Goal: Information Seeking & Learning: Check status

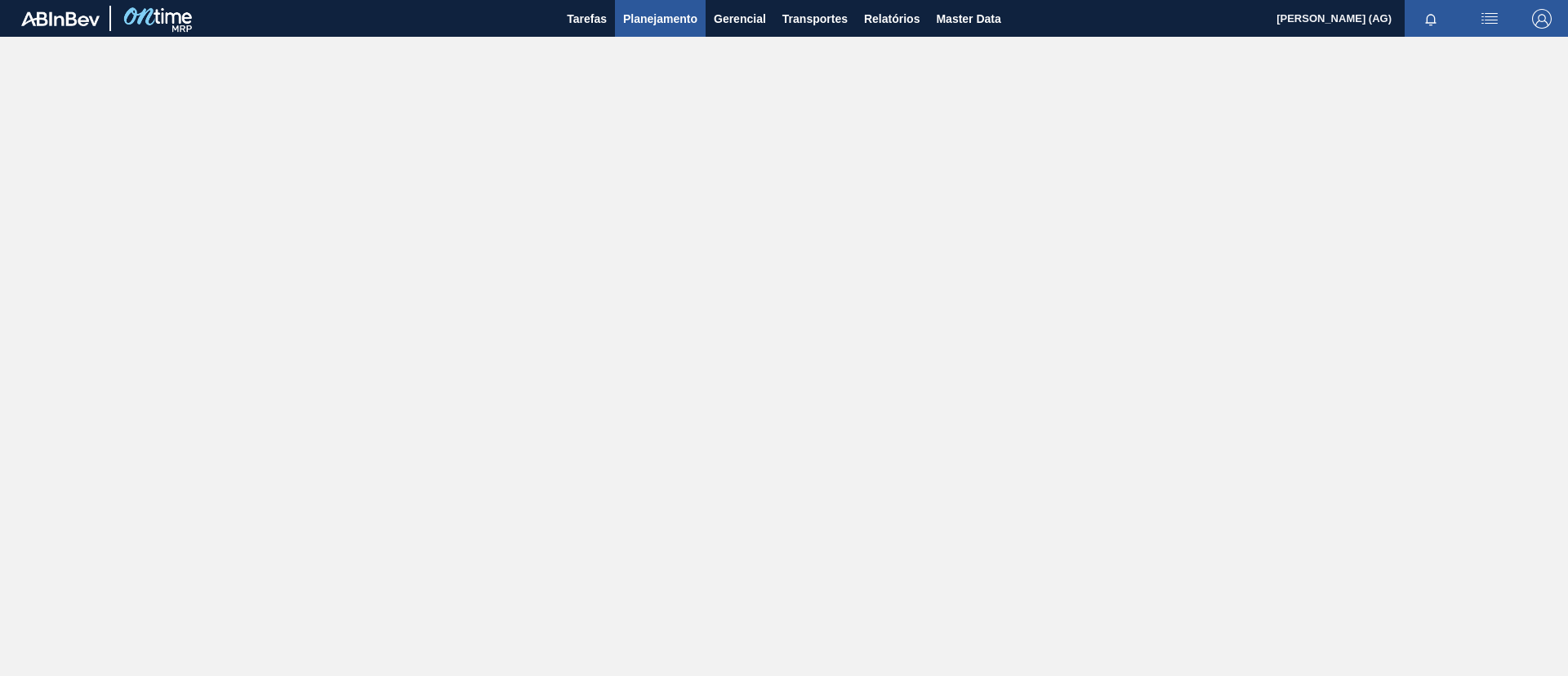
click at [668, 23] on span "Planejamento" at bounding box center [660, 19] width 74 height 20
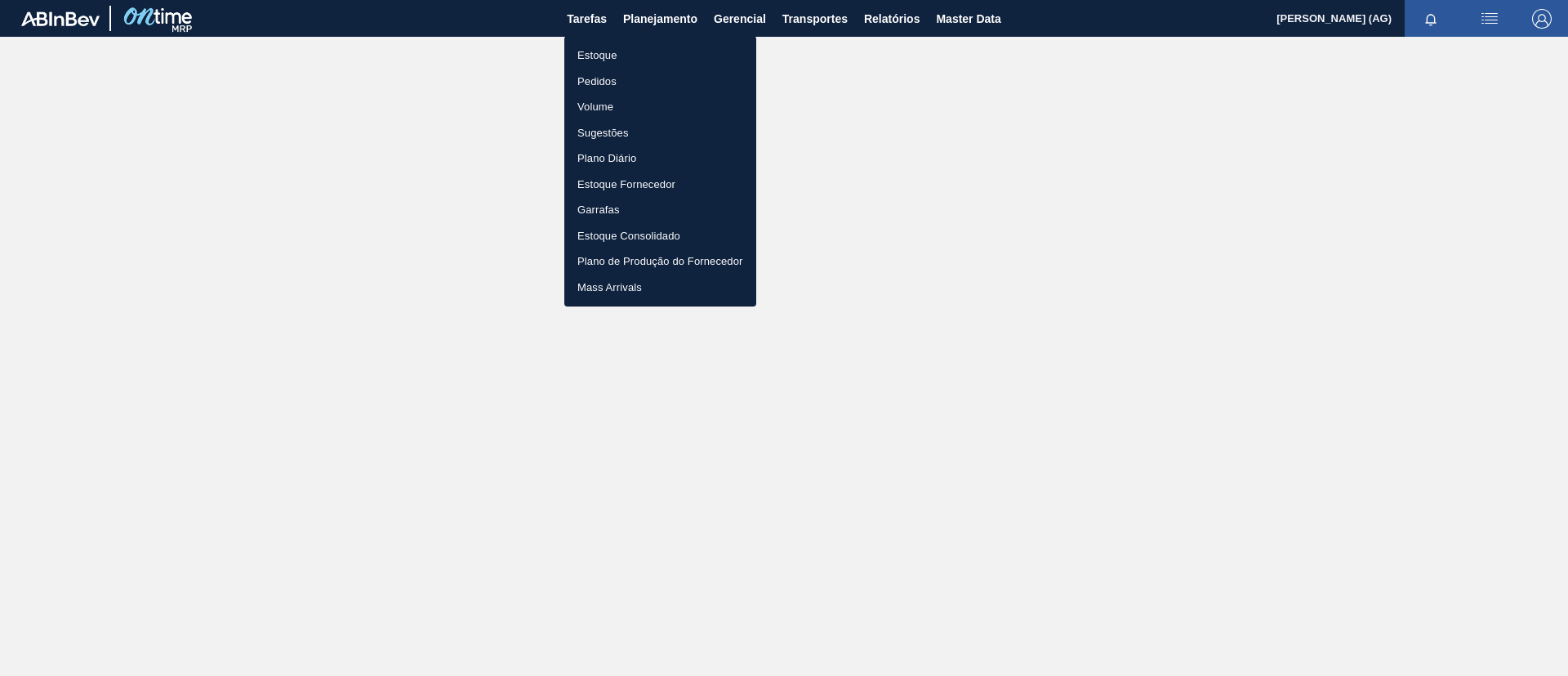
click at [622, 53] on li "Estoque" at bounding box center [660, 56] width 191 height 26
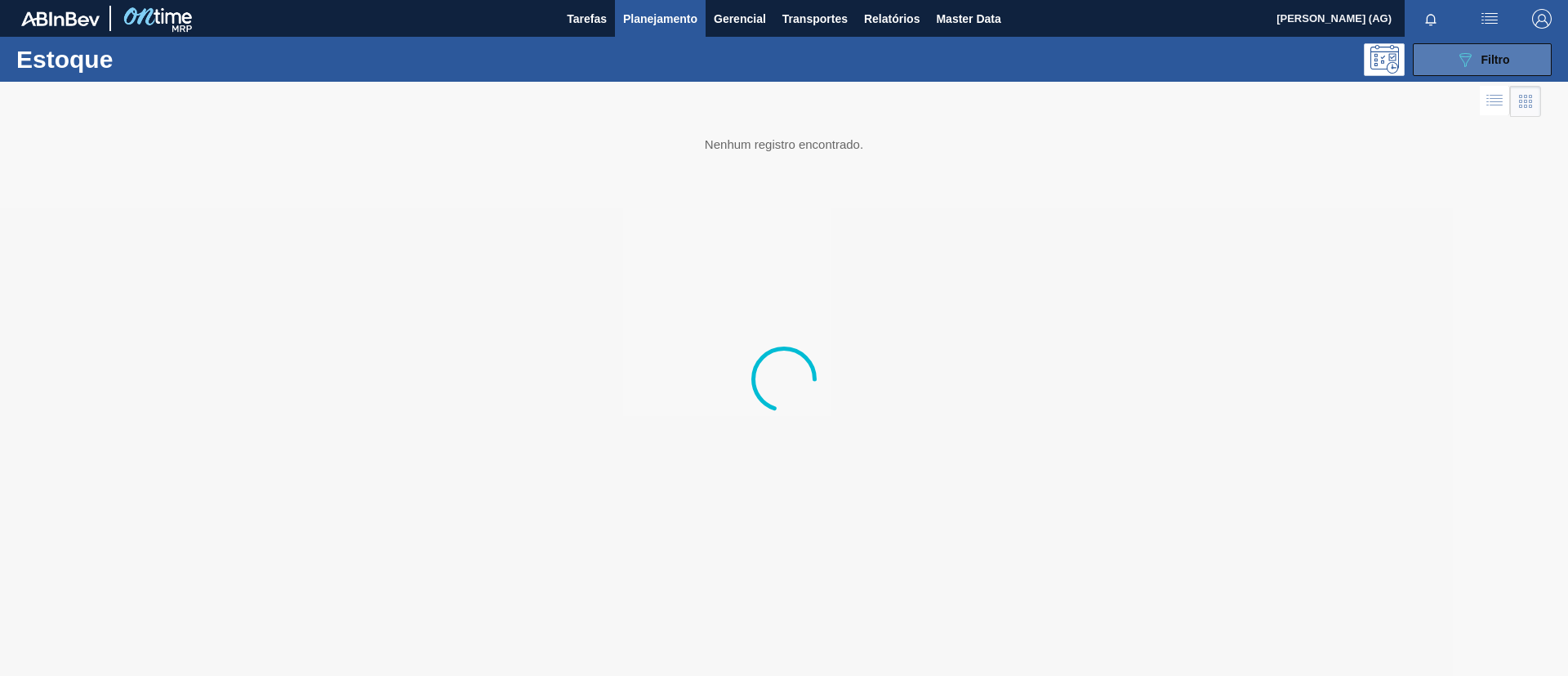
click at [1045, 50] on button "089F7B8B-B2A5-4AFE-B5C0-19BA573D28AC Filtro" at bounding box center [1482, 60] width 138 height 33
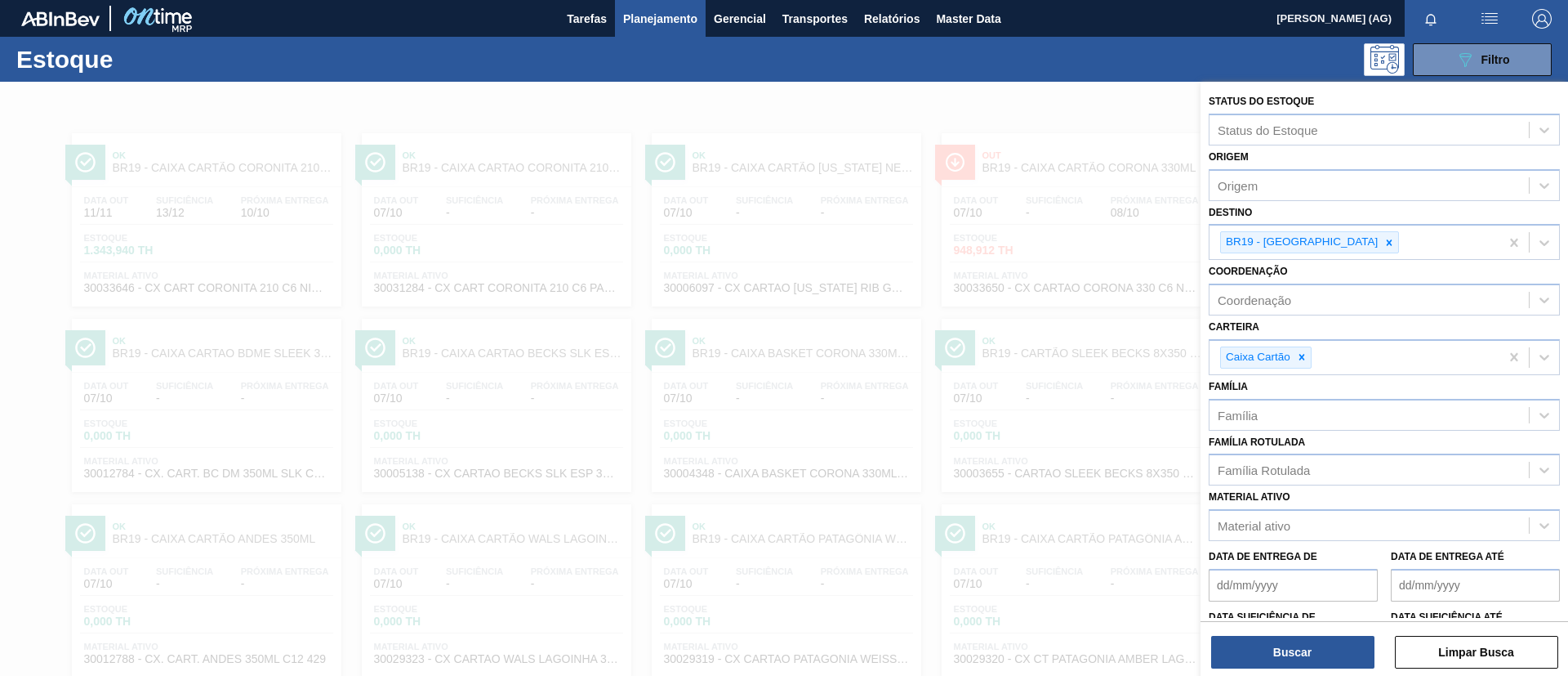
click at [1045, 245] on icon at bounding box center [1389, 243] width 11 height 11
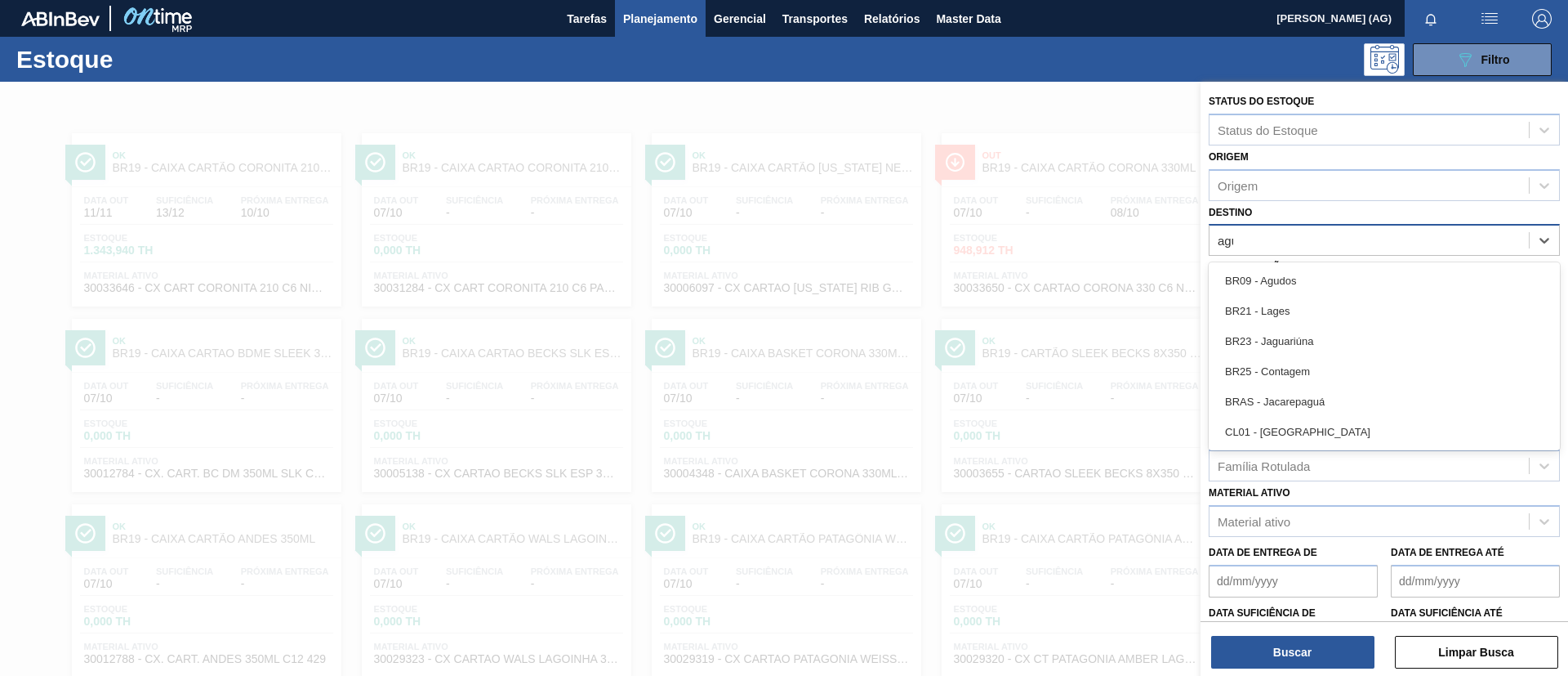
type input "agud"
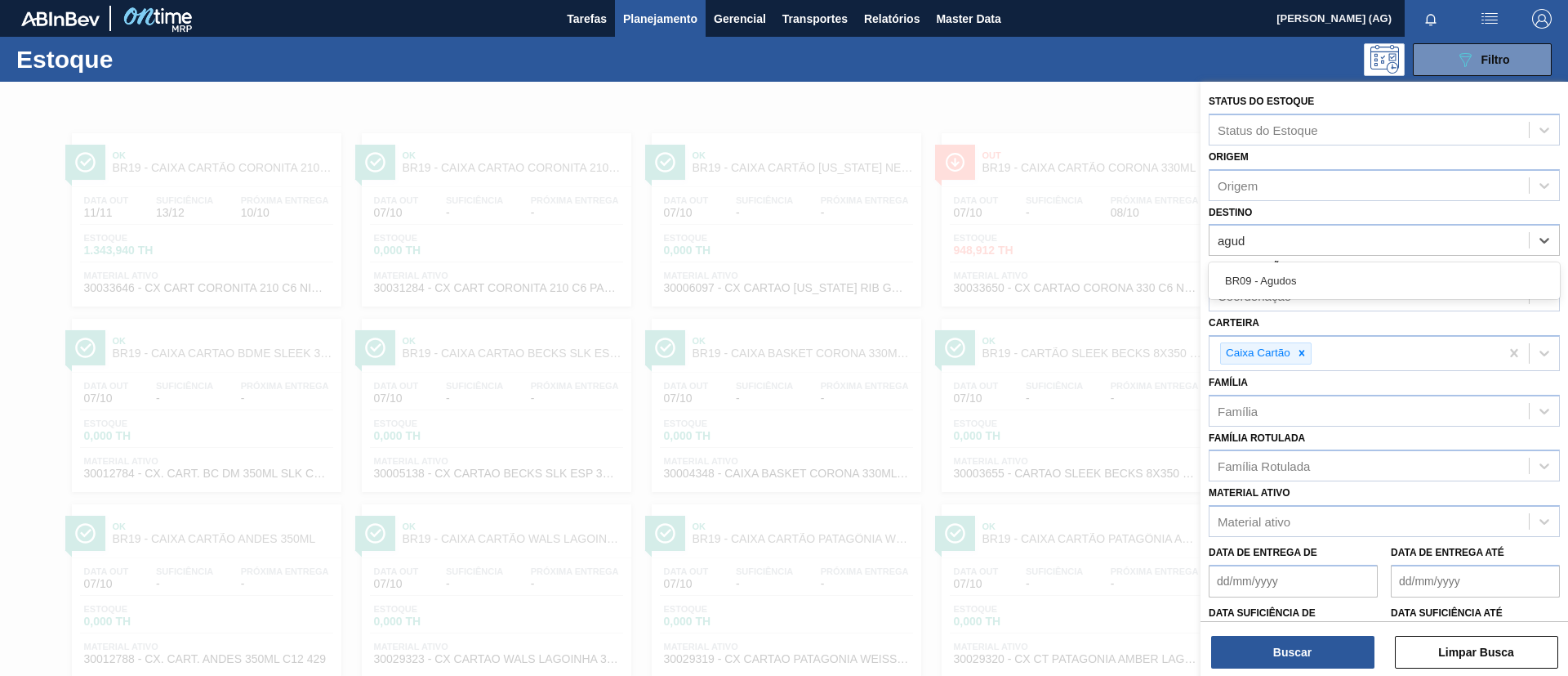
click at [1045, 280] on div "BR09 - Agudos" at bounding box center [1384, 281] width 351 height 31
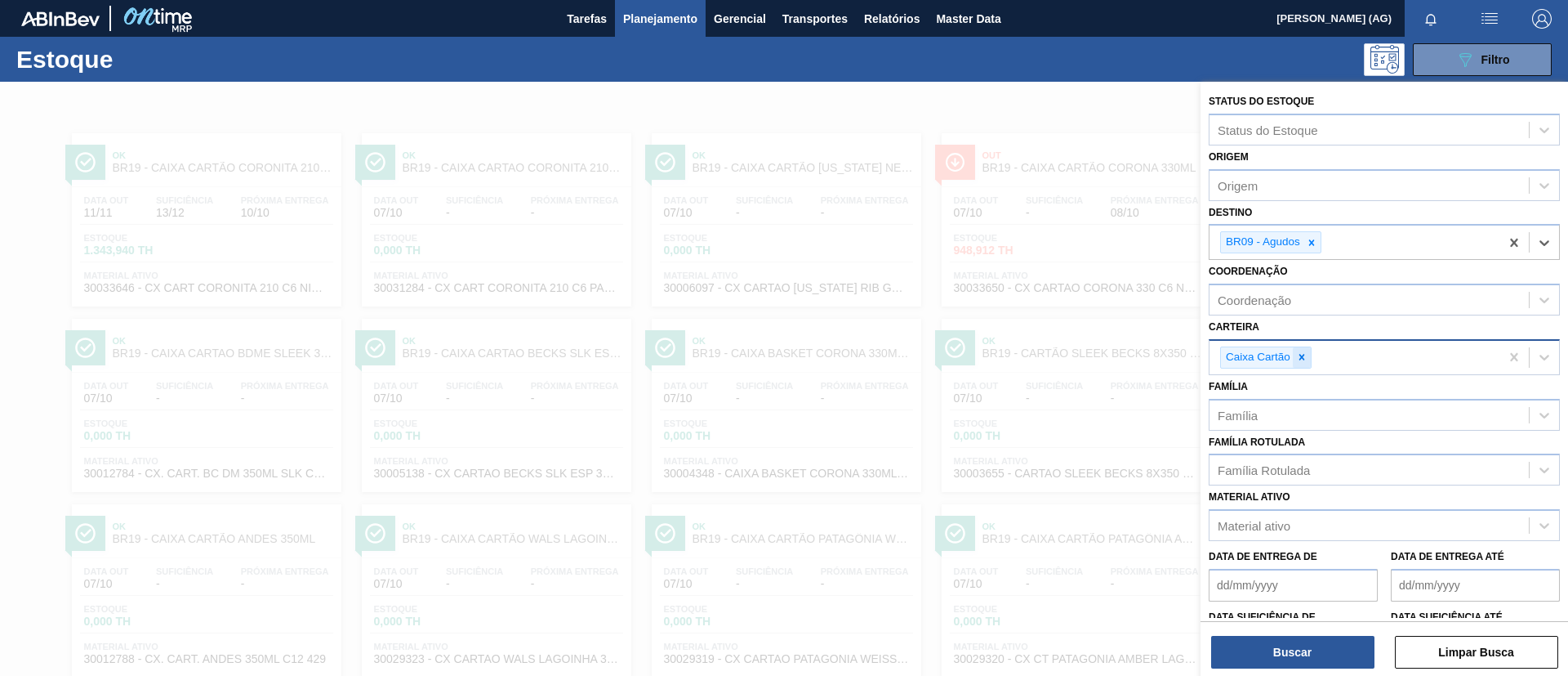
click at [1045, 356] on icon at bounding box center [1301, 357] width 11 height 11
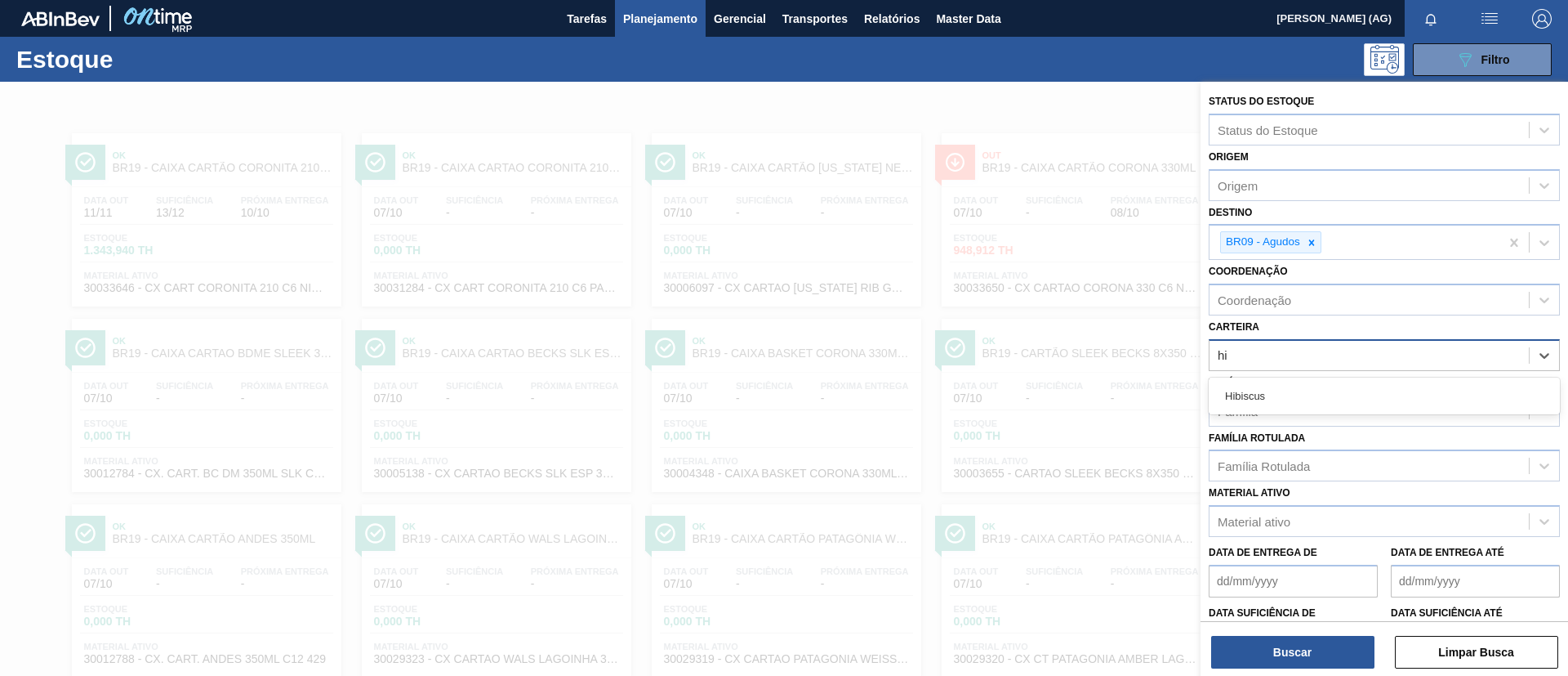
type input "h"
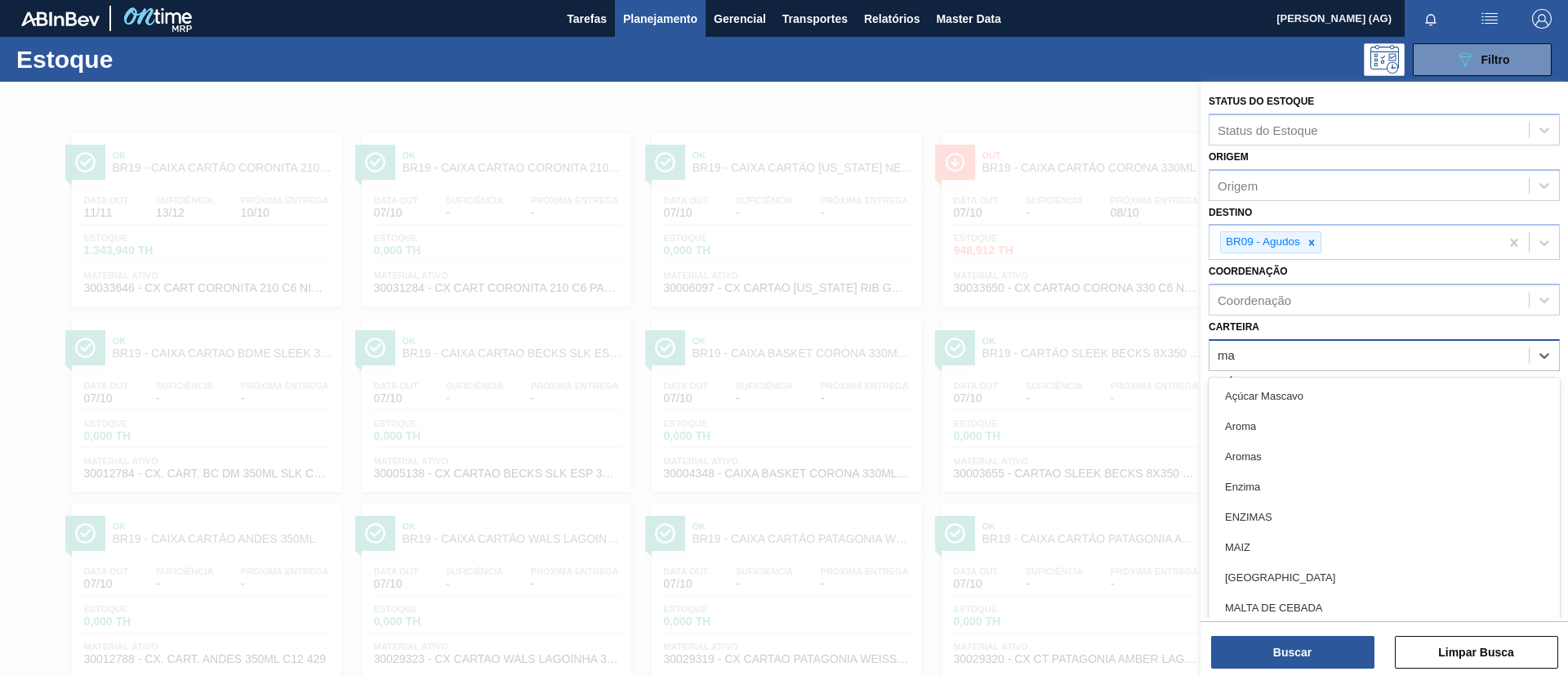
type input "m"
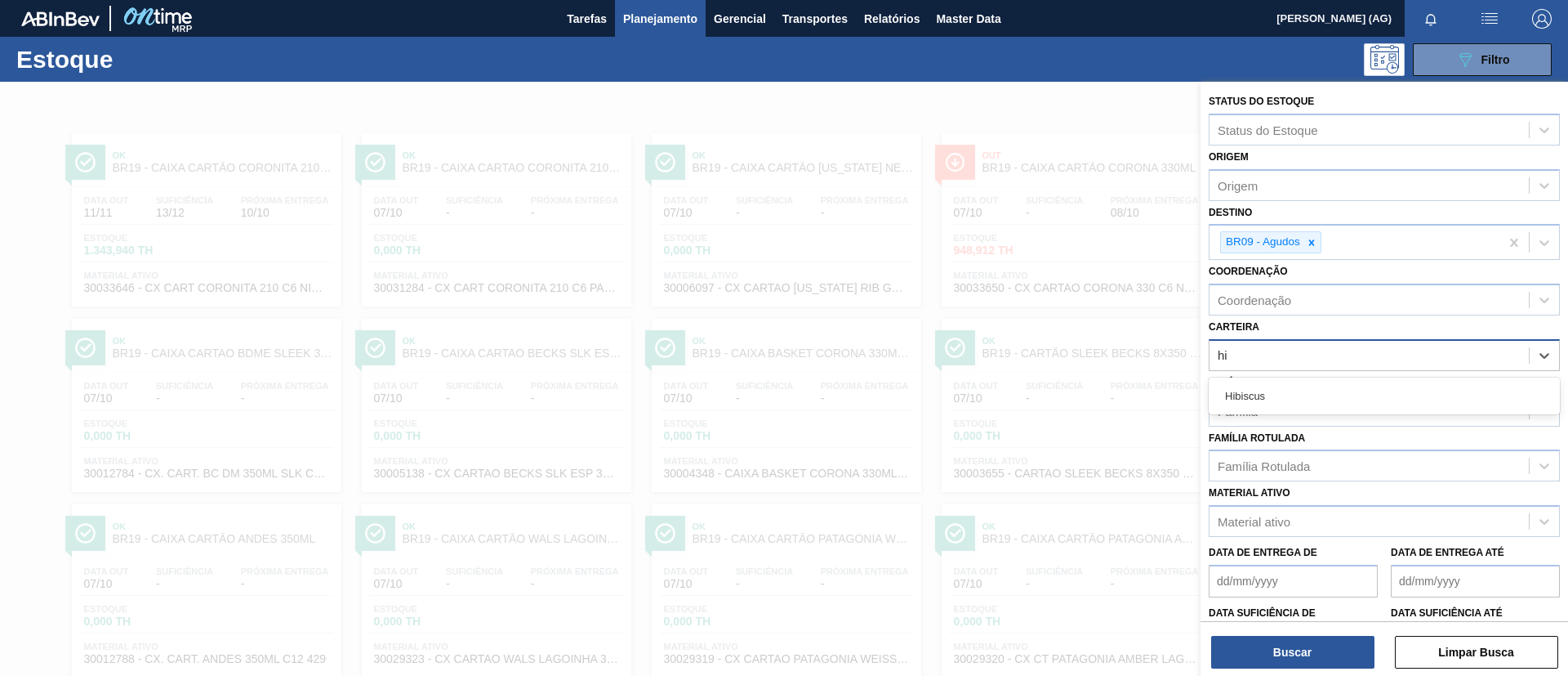
type input "h"
type input "hm"
click at [950, 449] on div at bounding box center [784, 419] width 1568 height 676
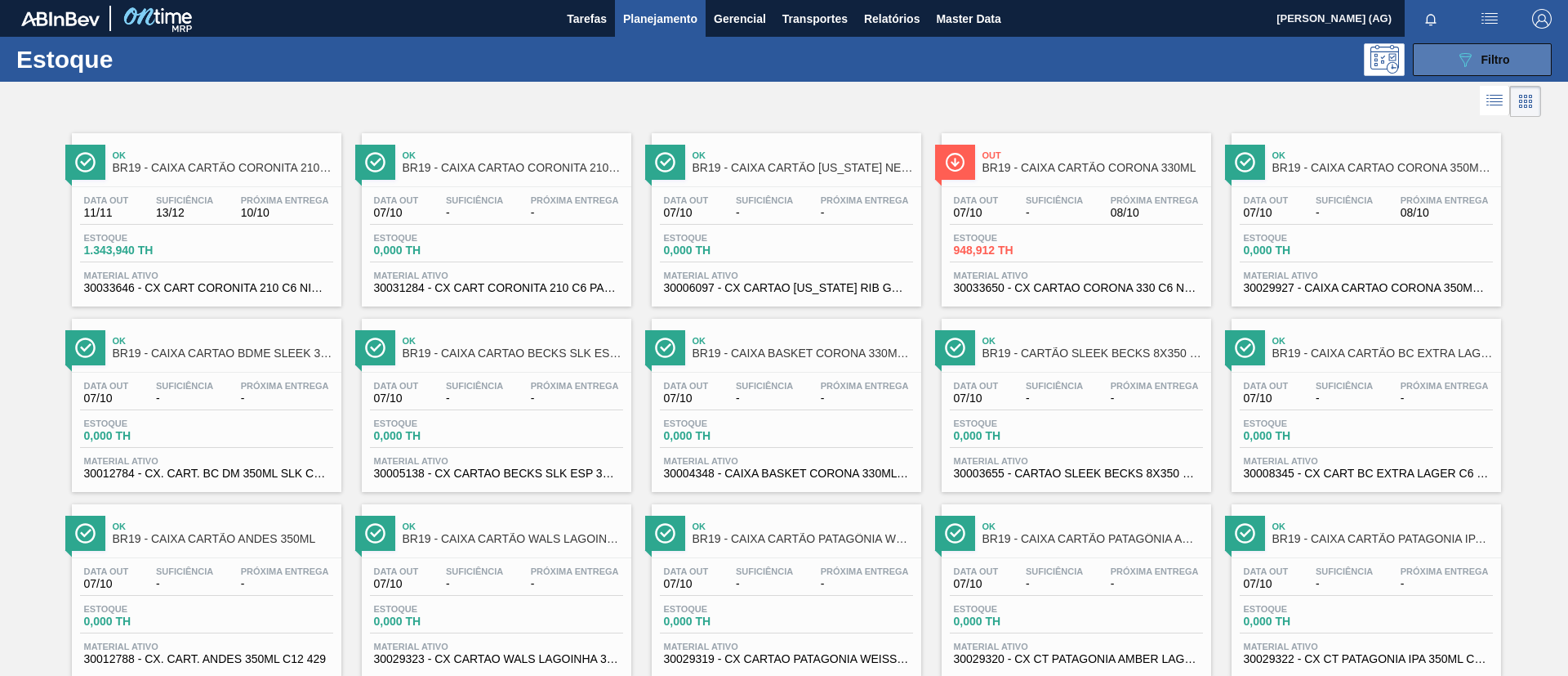
click at [1045, 50] on button "089F7B8B-B2A5-4AFE-B5C0-19BA573D28AC Filtro" at bounding box center [1482, 60] width 138 height 33
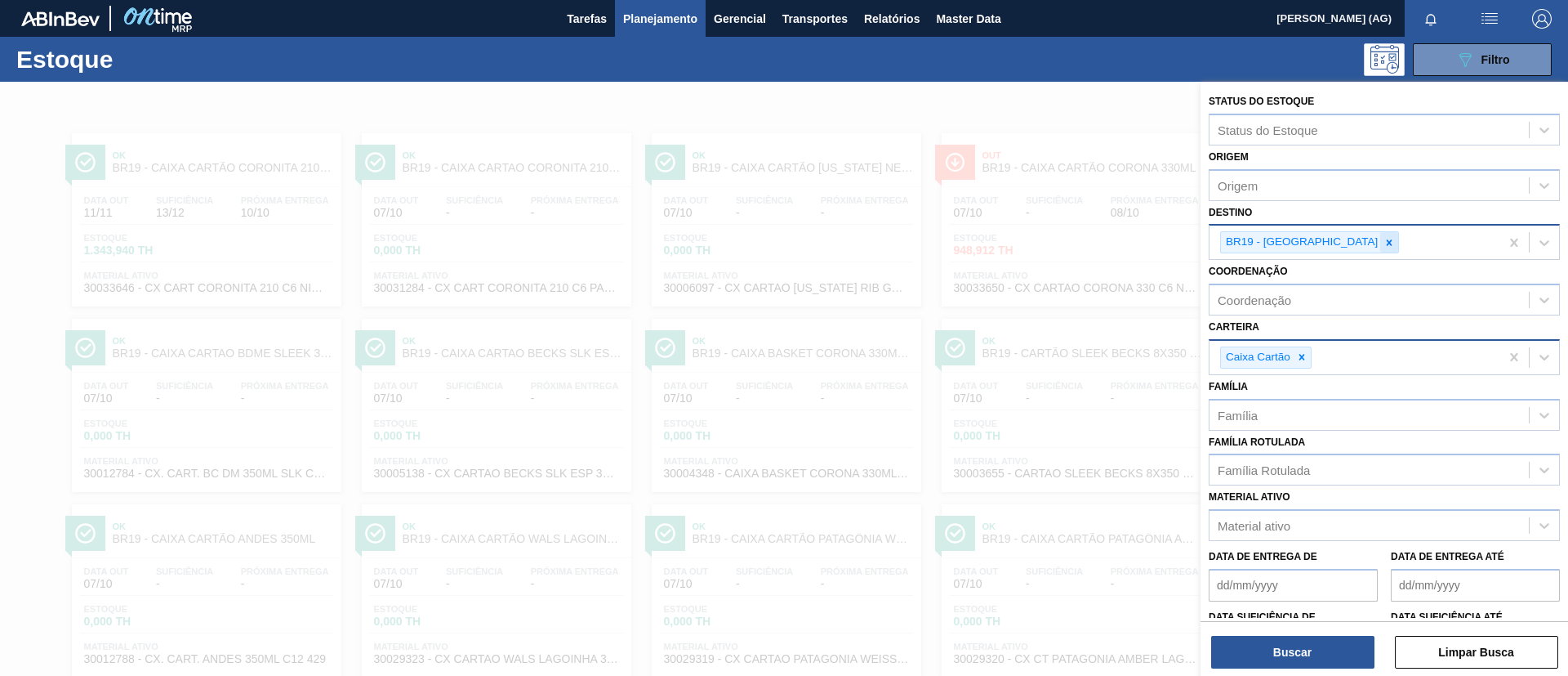
click at [1045, 246] on icon at bounding box center [1389, 243] width 11 height 11
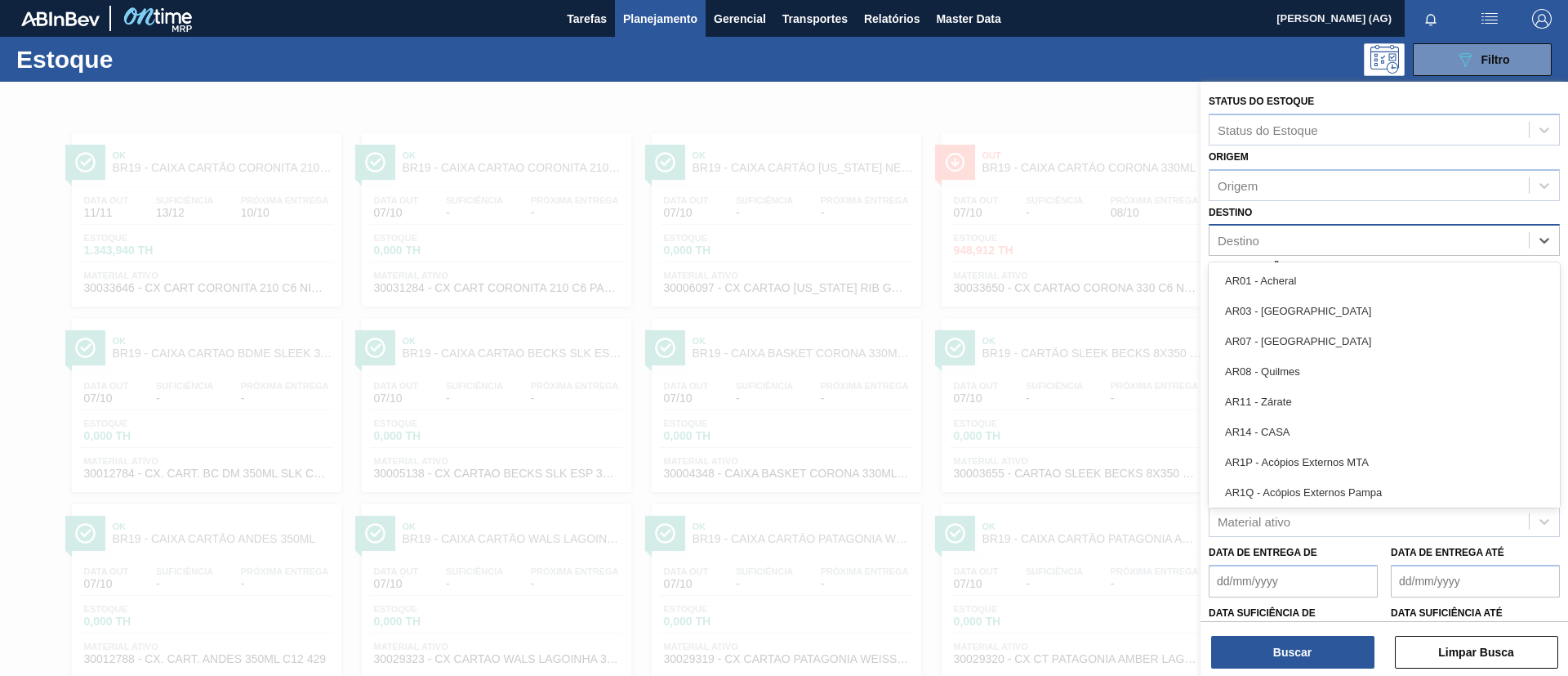
click at [1045, 246] on div "Destino" at bounding box center [1369, 240] width 320 height 23
type input "agud"
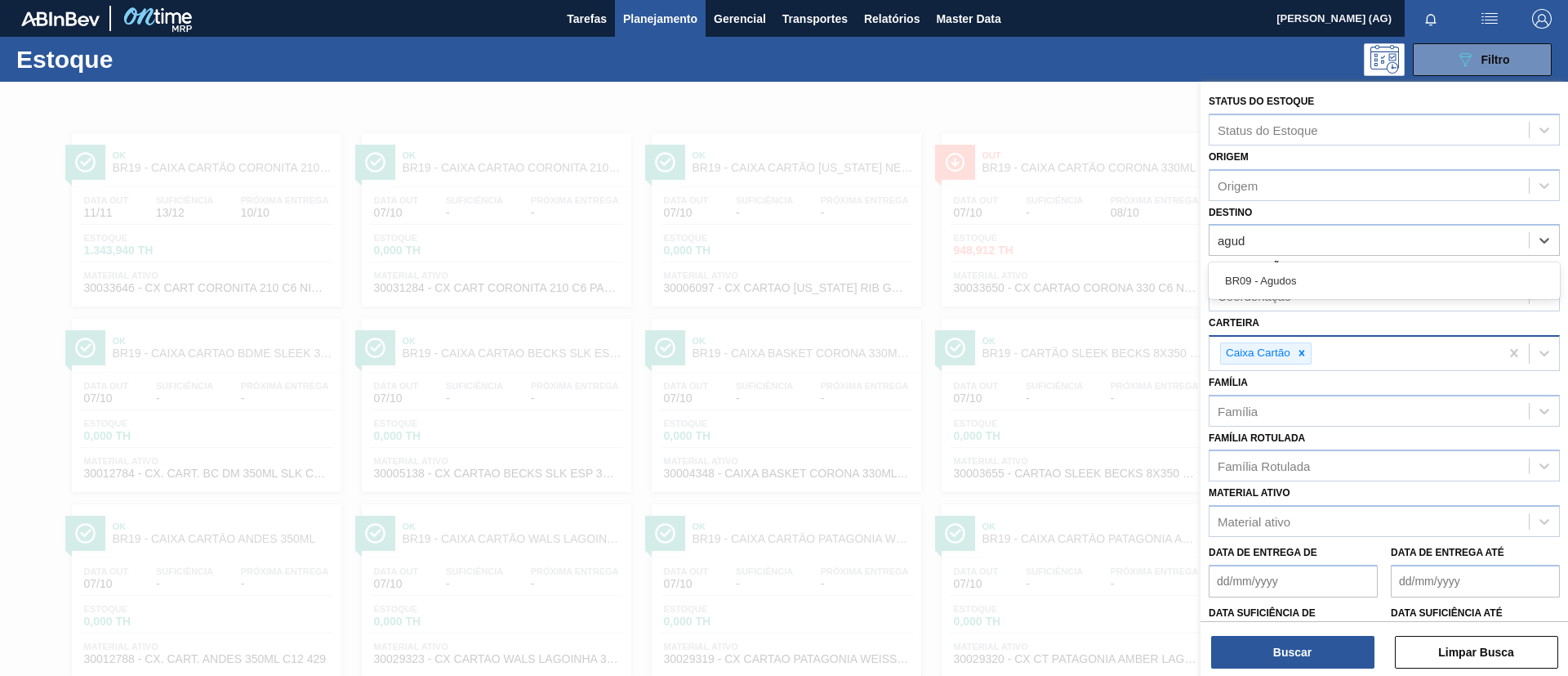
drag, startPoint x: 1309, startPoint y: 266, endPoint x: 1309, endPoint y: 274, distance: 8.0
click at [1045, 267] on div "BR09 - Agudos" at bounding box center [1384, 281] width 351 height 31
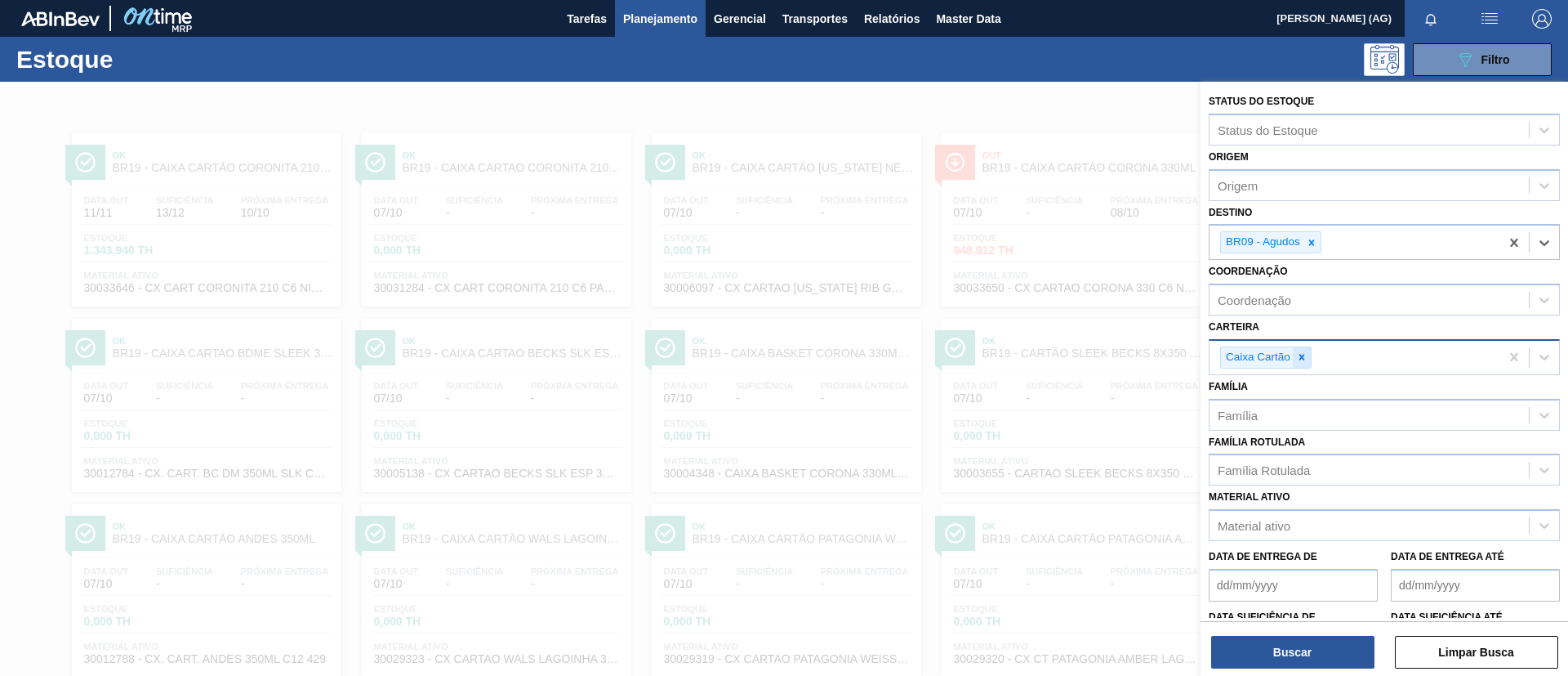
click at [1045, 364] on div at bounding box center [1301, 357] width 18 height 20
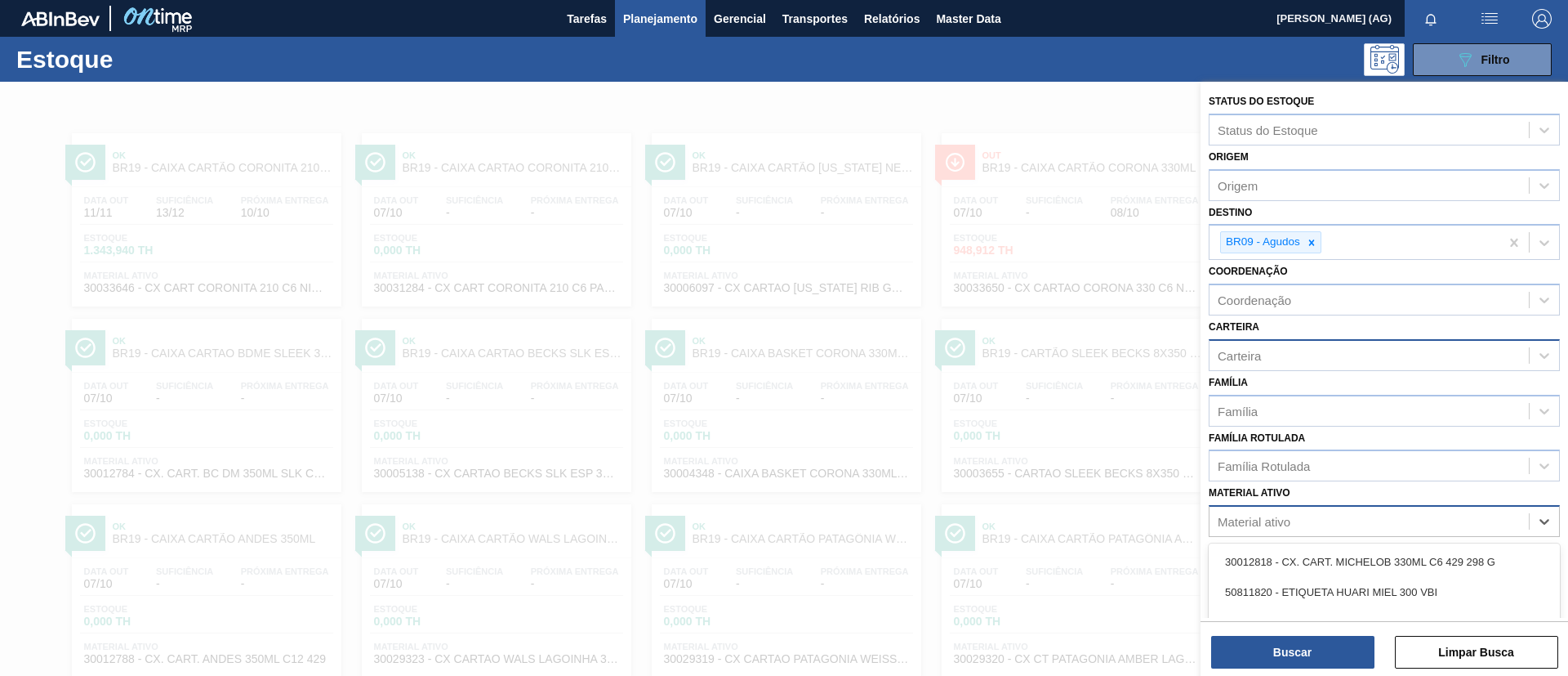
scroll to position [119, 0]
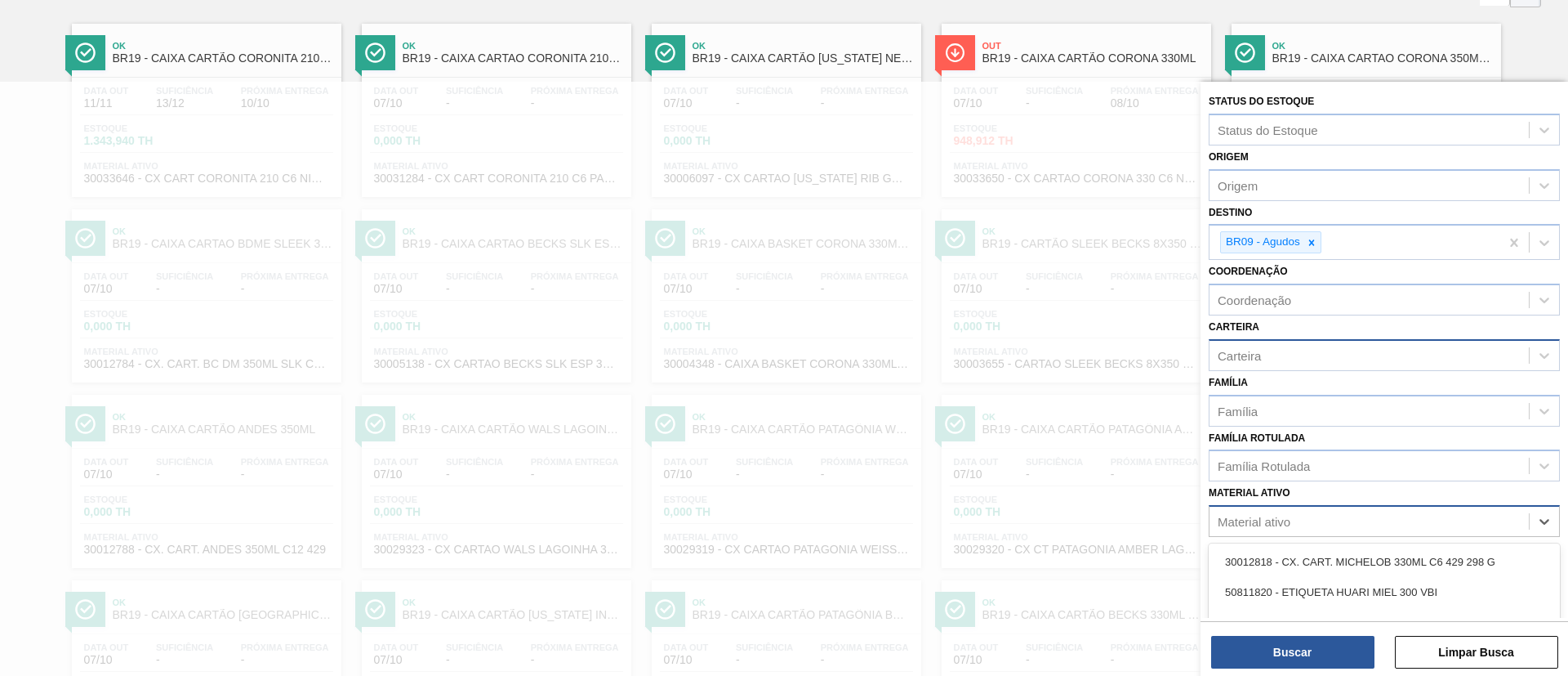
click at [1045, 449] on div "Material ativo" at bounding box center [1369, 521] width 320 height 23
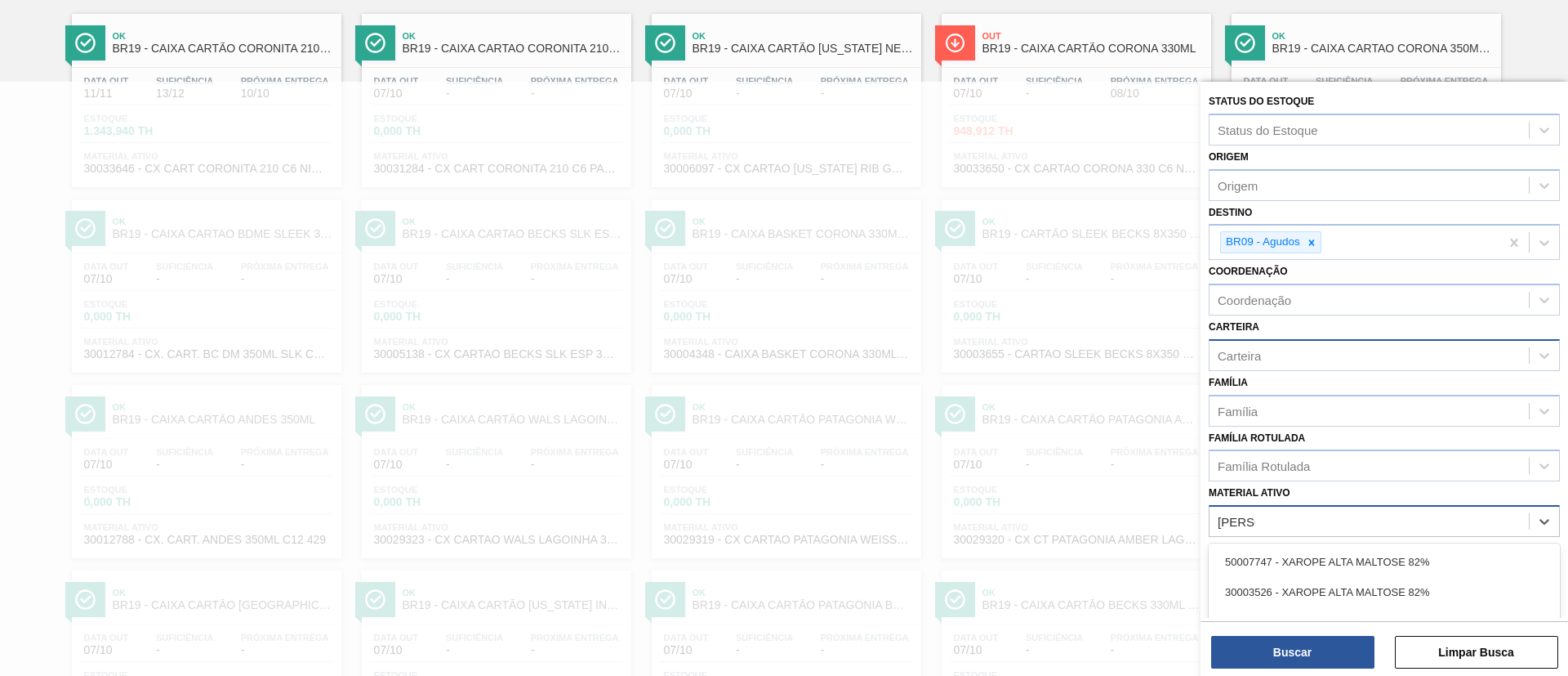
type ativo "maltose"
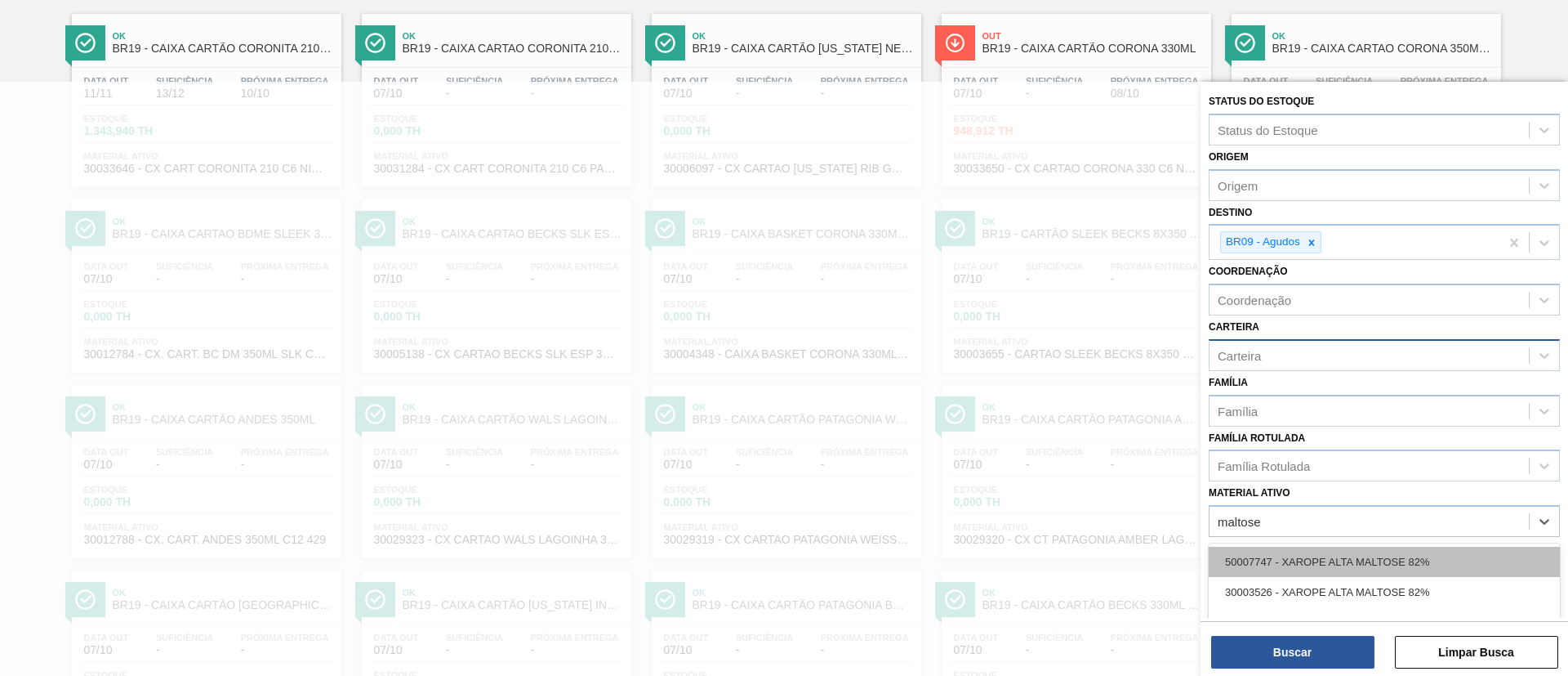
click at [1045, 449] on div "50007747 - XAROPE ALTA MALTOSE 82%" at bounding box center [1384, 562] width 351 height 31
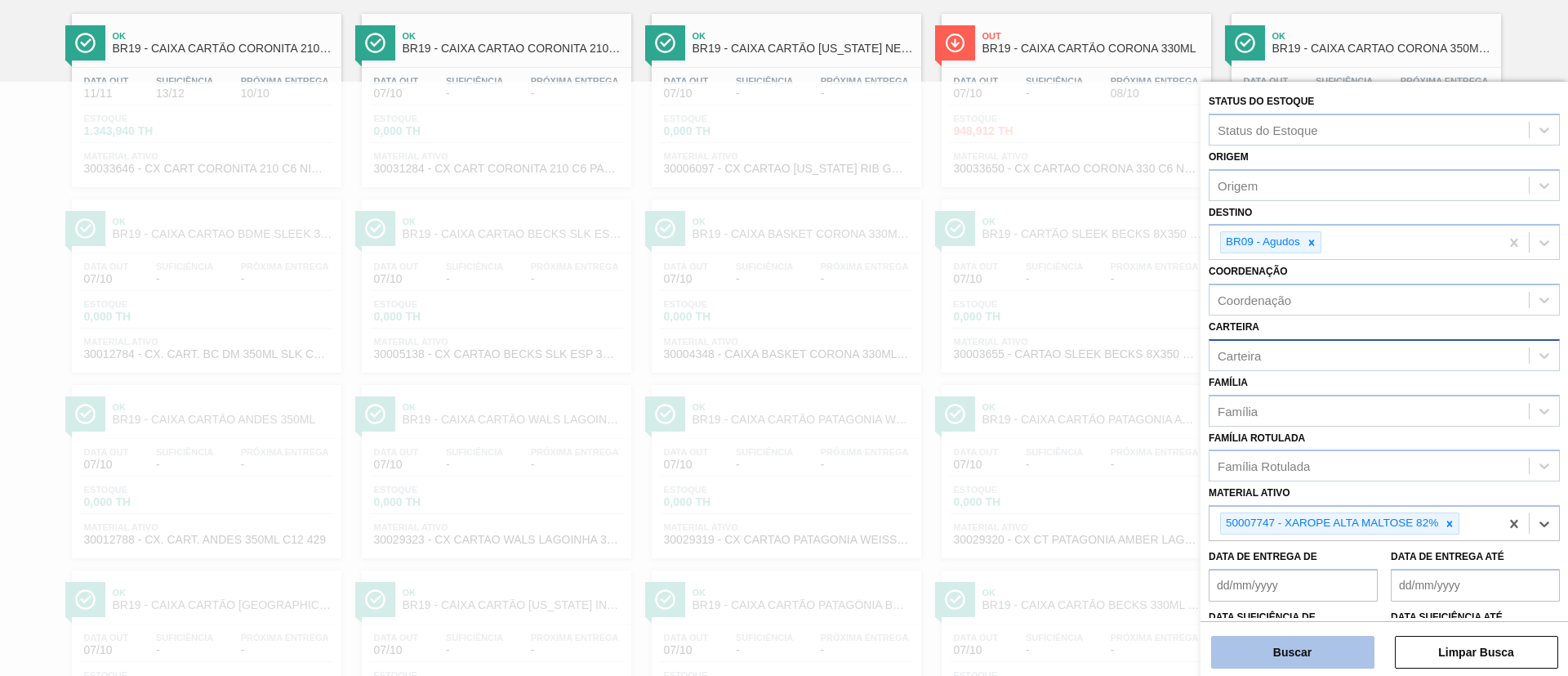
click at [1045, 449] on button "Buscar" at bounding box center [1293, 651] width 164 height 33
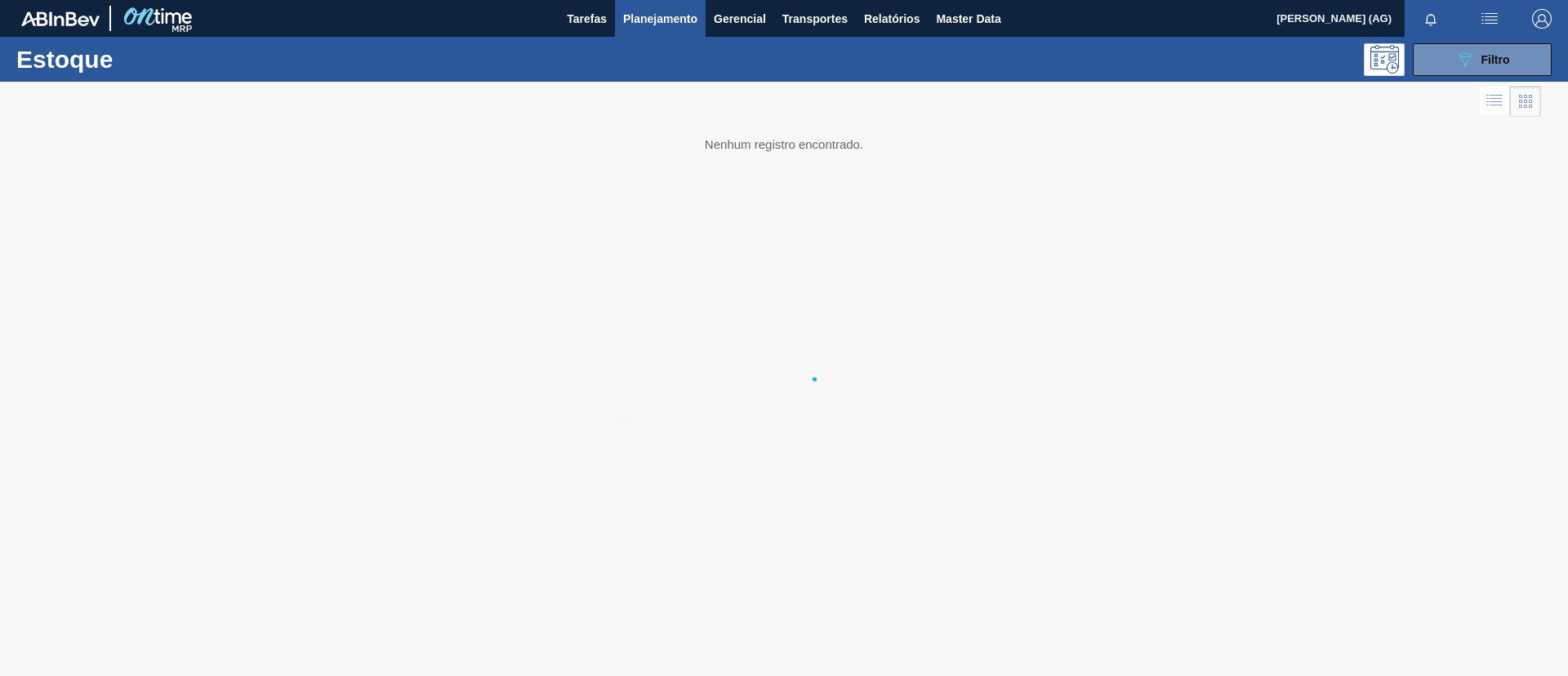
scroll to position [0, 0]
click at [1045, 54] on div "089F7B8B-B2A5-4AFE-B5C0-19BA573D28AC Filtro" at bounding box center [1482, 60] width 55 height 20
